Goal: Information Seeking & Learning: Learn about a topic

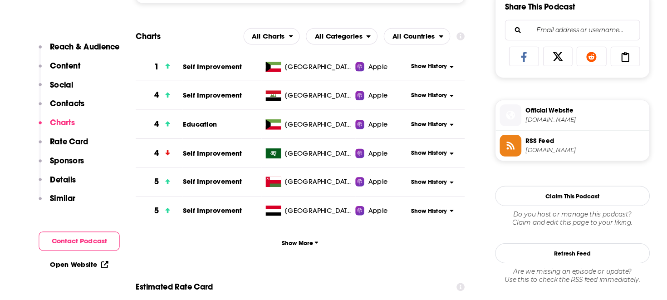
scroll to position [632, 0]
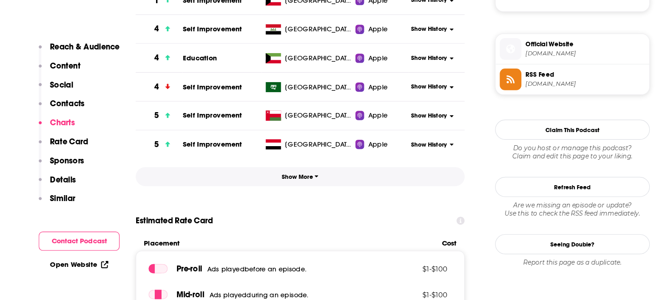
click at [288, 195] on span "Show More" at bounding box center [295, 191] width 32 height 6
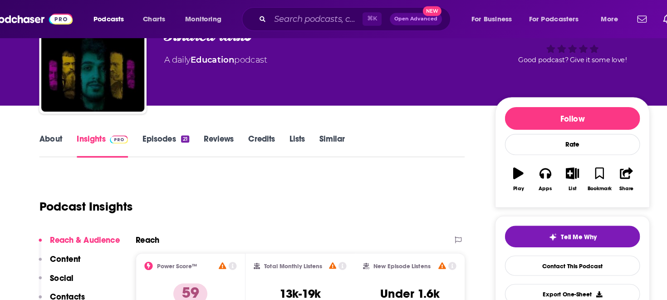
scroll to position [40, 0]
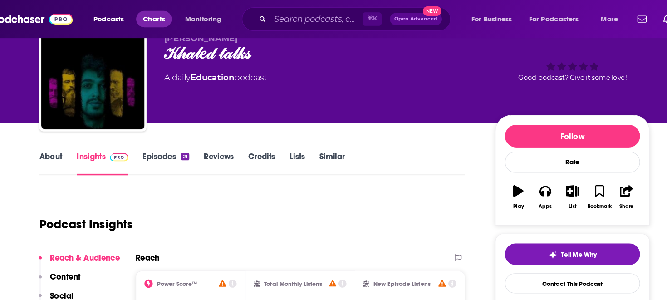
click at [170, 18] on span "Charts" at bounding box center [166, 16] width 20 height 13
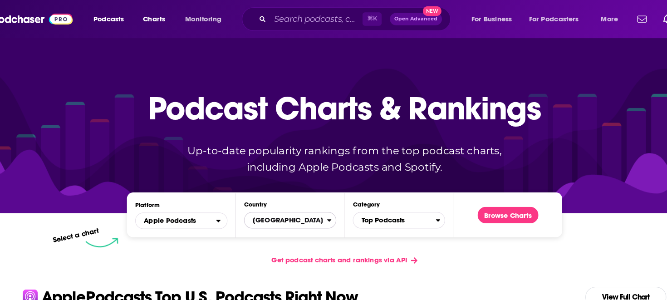
click at [271, 193] on span "[GEOGRAPHIC_DATA]" at bounding box center [282, 193] width 73 height 15
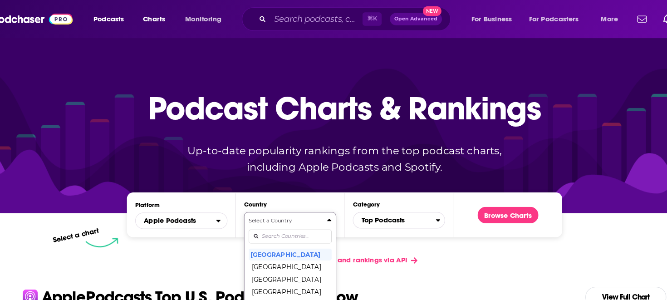
click at [275, 207] on div "Select a Country United States Afghanistan Albania Algeria Angola Anguilla Anti…" at bounding box center [285, 239] width 73 height 96
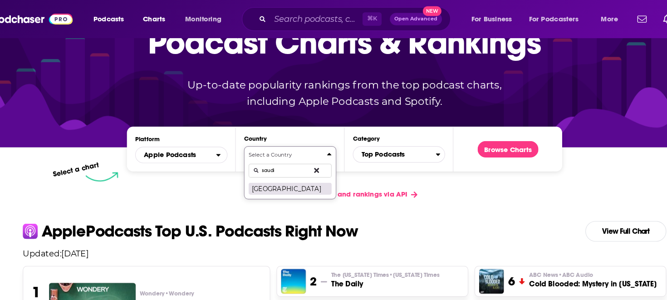
type input "saudi"
click at [289, 167] on button "Saudi Arabia" at bounding box center [285, 165] width 73 height 11
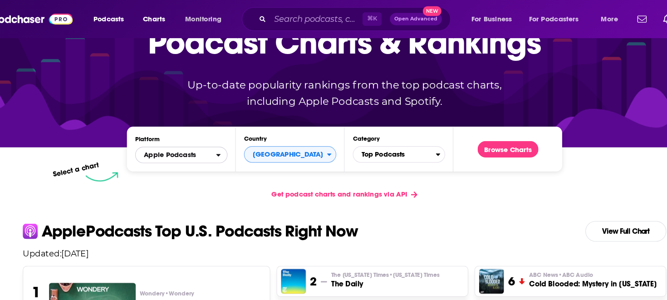
click at [218, 133] on span "Apple Podcasts" at bounding box center [185, 135] width 71 height 15
click at [208, 136] on span "Apple Podcasts" at bounding box center [185, 135] width 71 height 15
click at [384, 137] on span "Top Podcasts" at bounding box center [377, 135] width 73 height 15
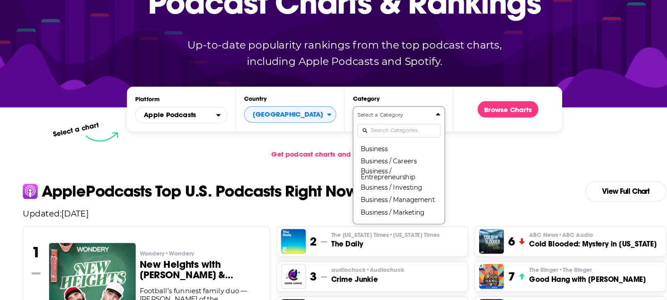
click at [382, 161] on div "Select a Category Top Podcasts Arts Arts / Books Arts / Design Arts / Fashion &…" at bounding box center [381, 181] width 73 height 96
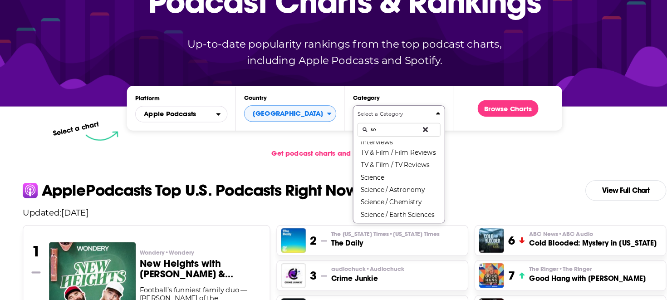
scroll to position [0, 0]
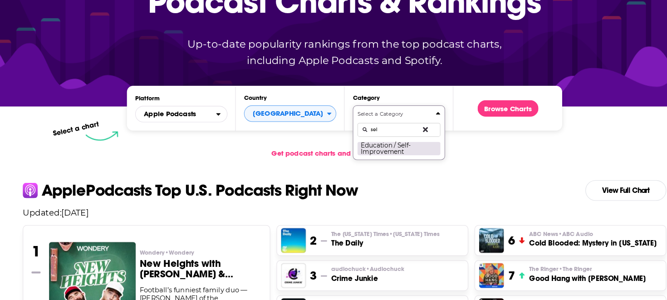
type input "sel"
click at [381, 172] on button "Education / Self-Improvement" at bounding box center [381, 166] width 73 height 12
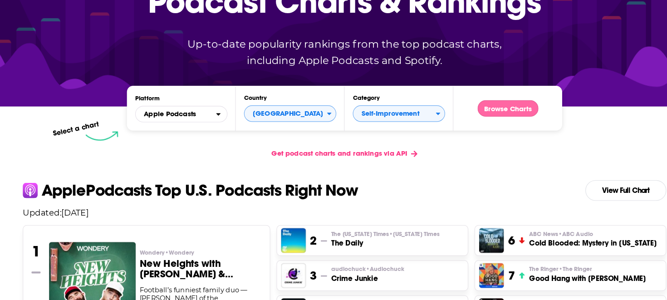
click at [477, 133] on button "Browse Charts" at bounding box center [478, 131] width 54 height 15
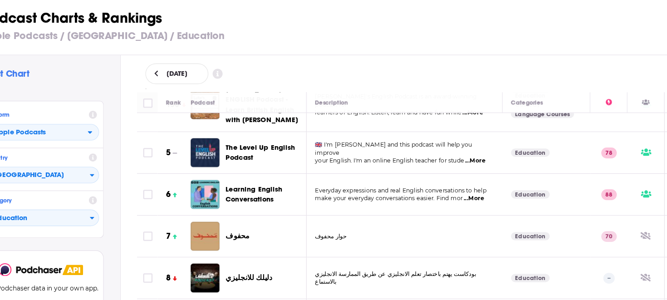
scroll to position [145, 0]
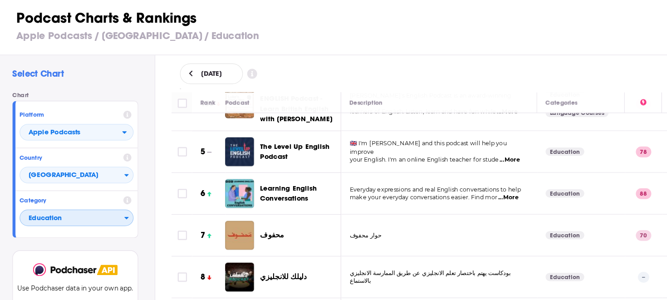
click at [83, 230] on span "Education" at bounding box center [64, 227] width 92 height 15
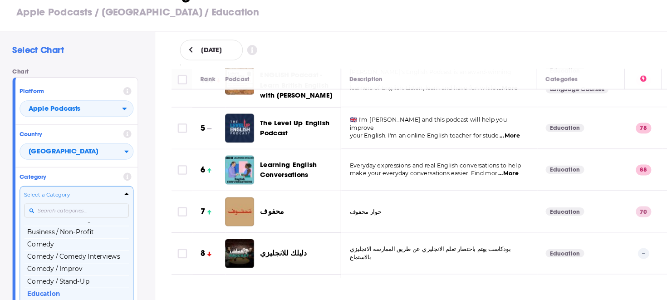
scroll to position [24, 0]
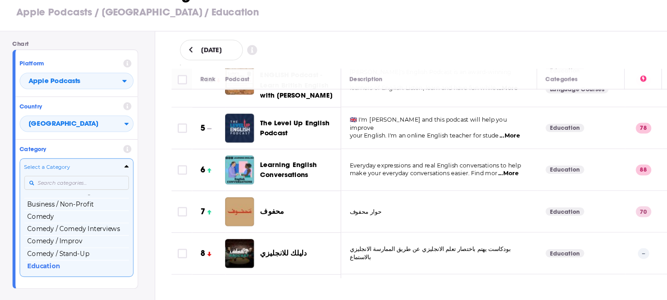
click at [71, 217] on div "Select a Category Top Podcasts Arts Arts / Books Arts / Design Arts / Fashion &…" at bounding box center [67, 227] width 92 height 96
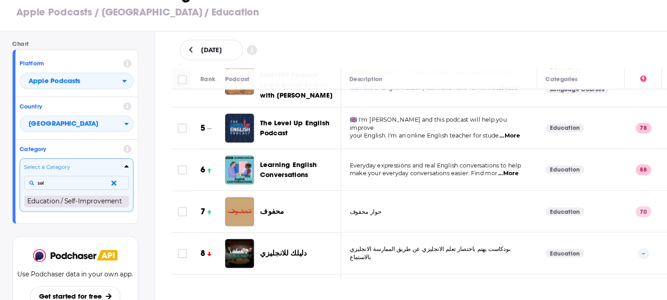
type input "sel"
click at [69, 216] on button "Education / Self-Improvement" at bounding box center [67, 212] width 92 height 11
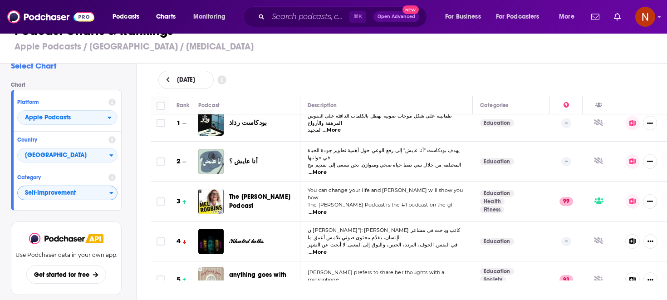
scroll to position [5, 0]
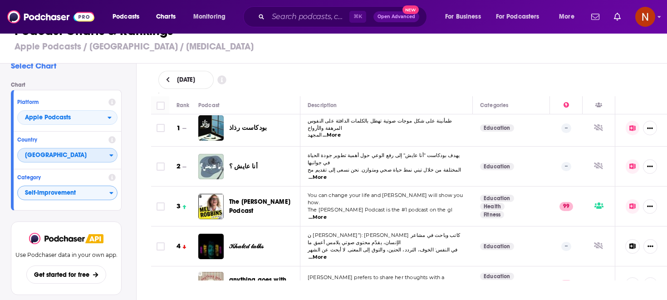
click at [86, 154] on span "Saudi Arabia" at bounding box center [64, 155] width 92 height 15
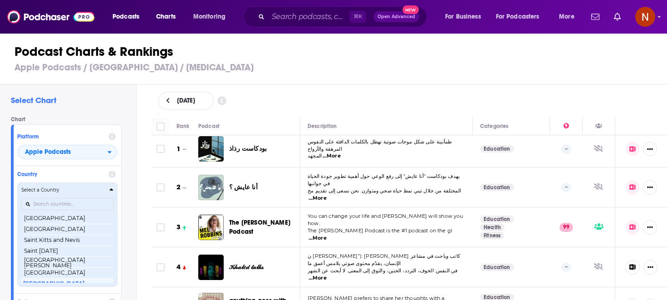
scroll to position [1425, 0]
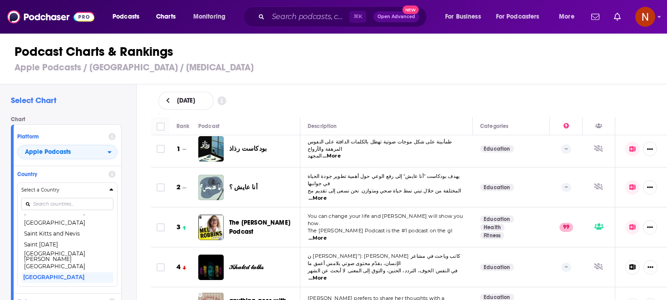
click at [103, 168] on div "Country Select a Country United States Afghanistan Albania Algeria Angola Angui…" at bounding box center [68, 229] width 108 height 127
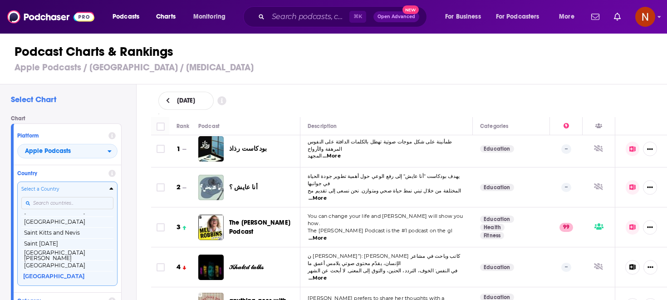
click at [83, 205] on input "Countries" at bounding box center [67, 203] width 92 height 12
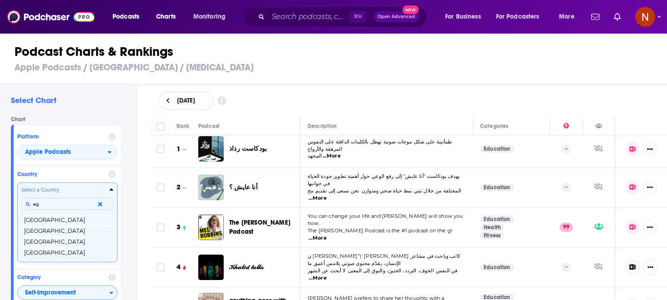
scroll to position [0, 0]
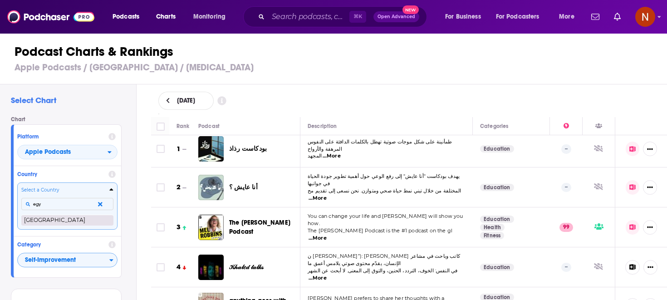
type input "egy"
click at [81, 220] on button "Egypt" at bounding box center [67, 220] width 92 height 11
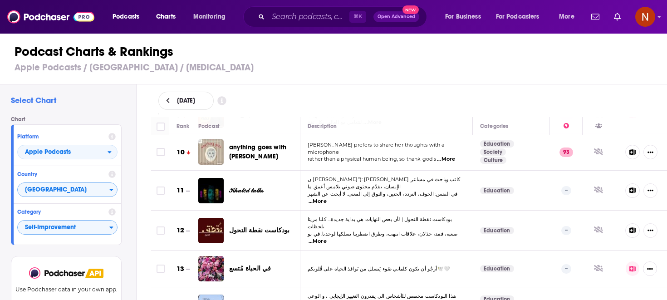
scroll to position [339, 0]
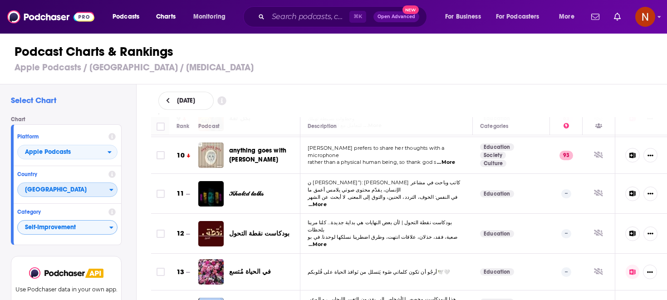
click at [72, 197] on span "Egypt" at bounding box center [64, 190] width 92 height 15
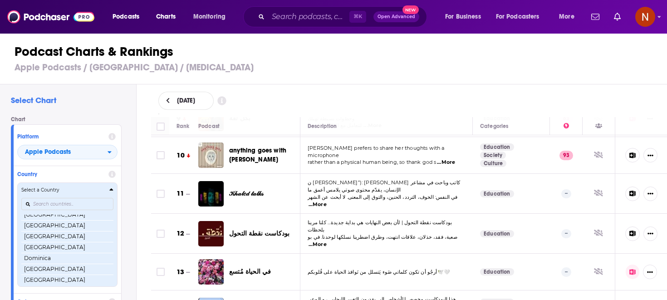
scroll to position [477, 0]
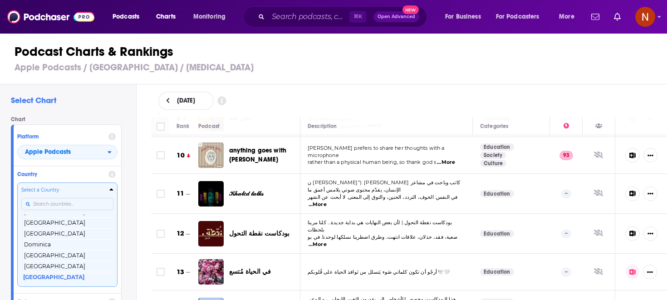
click at [73, 203] on input "Countries" at bounding box center [67, 204] width 92 height 12
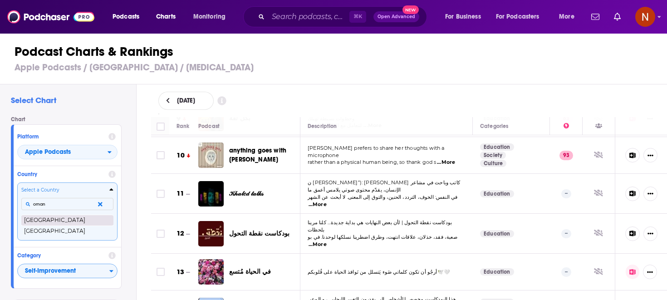
type input "oman"
click at [68, 217] on button "Oman" at bounding box center [67, 220] width 92 height 11
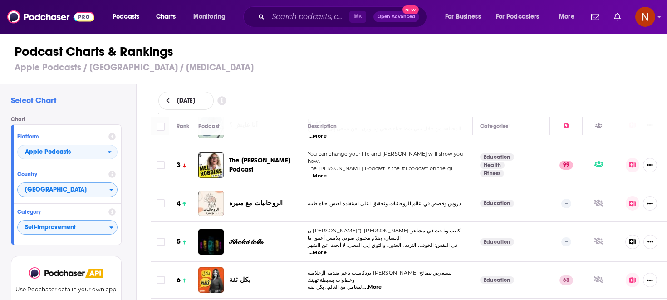
scroll to position [68, 0]
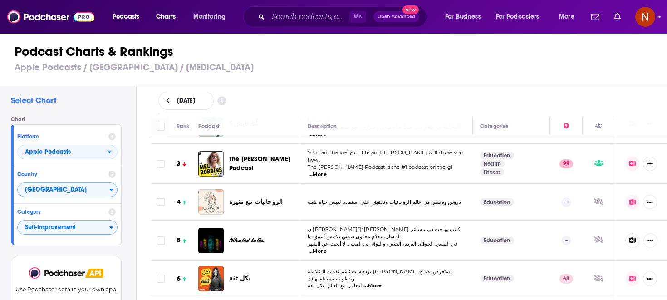
click at [151, 202] on td at bounding box center [160, 202] width 18 height 37
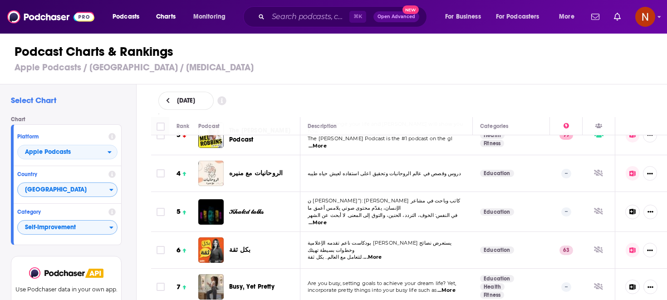
scroll to position [86, 0]
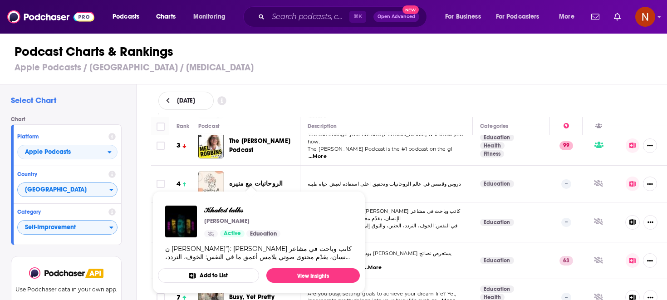
click at [265, 215] on div "𝒦𝒽𝒶𝓁𝑒𝒹 𝓉𝒶𝓁𝓀𝓈 خالد محمد Active Education" at bounding box center [242, 222] width 76 height 32
click at [230, 211] on span "𝒦𝒽𝒶𝓁𝑒𝒹 𝓉𝒶𝓁𝓀𝓈" at bounding box center [242, 210] width 76 height 9
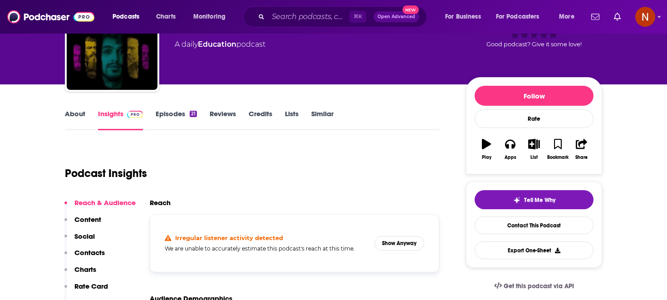
scroll to position [36, 0]
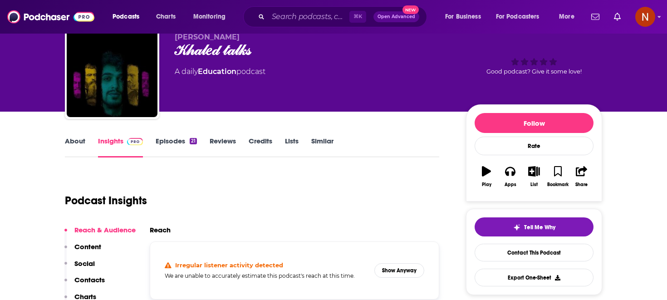
click at [79, 138] on link "About" at bounding box center [75, 147] width 20 height 21
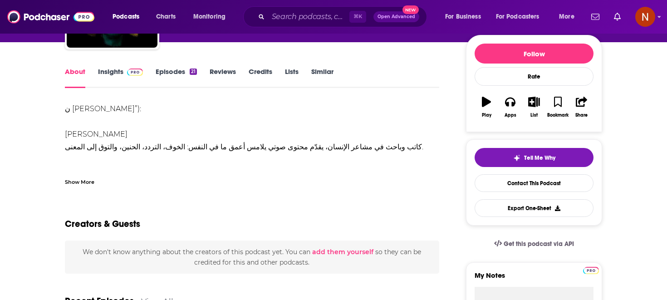
scroll to position [106, 0]
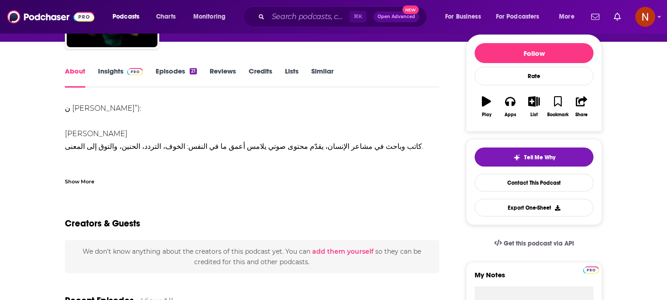
click at [101, 71] on link "Insights" at bounding box center [120, 77] width 45 height 21
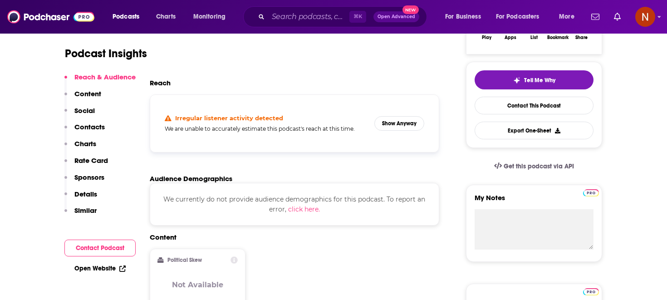
scroll to position [192, 0]
